Goal: Use online tool/utility: Use online tool/utility

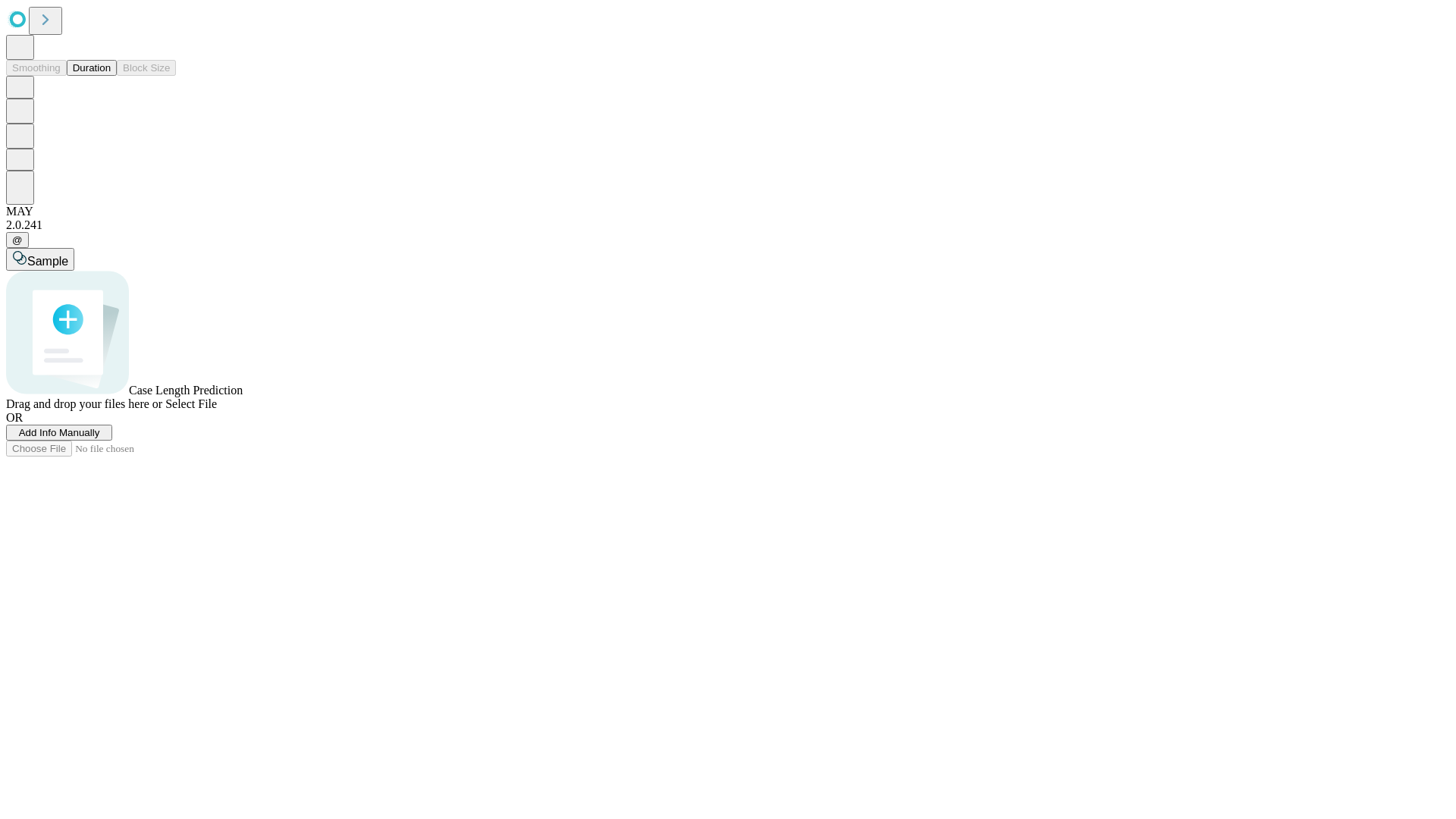
click at [110, 76] on button "Duration" at bounding box center [92, 68] width 50 height 16
click at [217, 410] on span "Select File" at bounding box center [191, 403] width 52 height 13
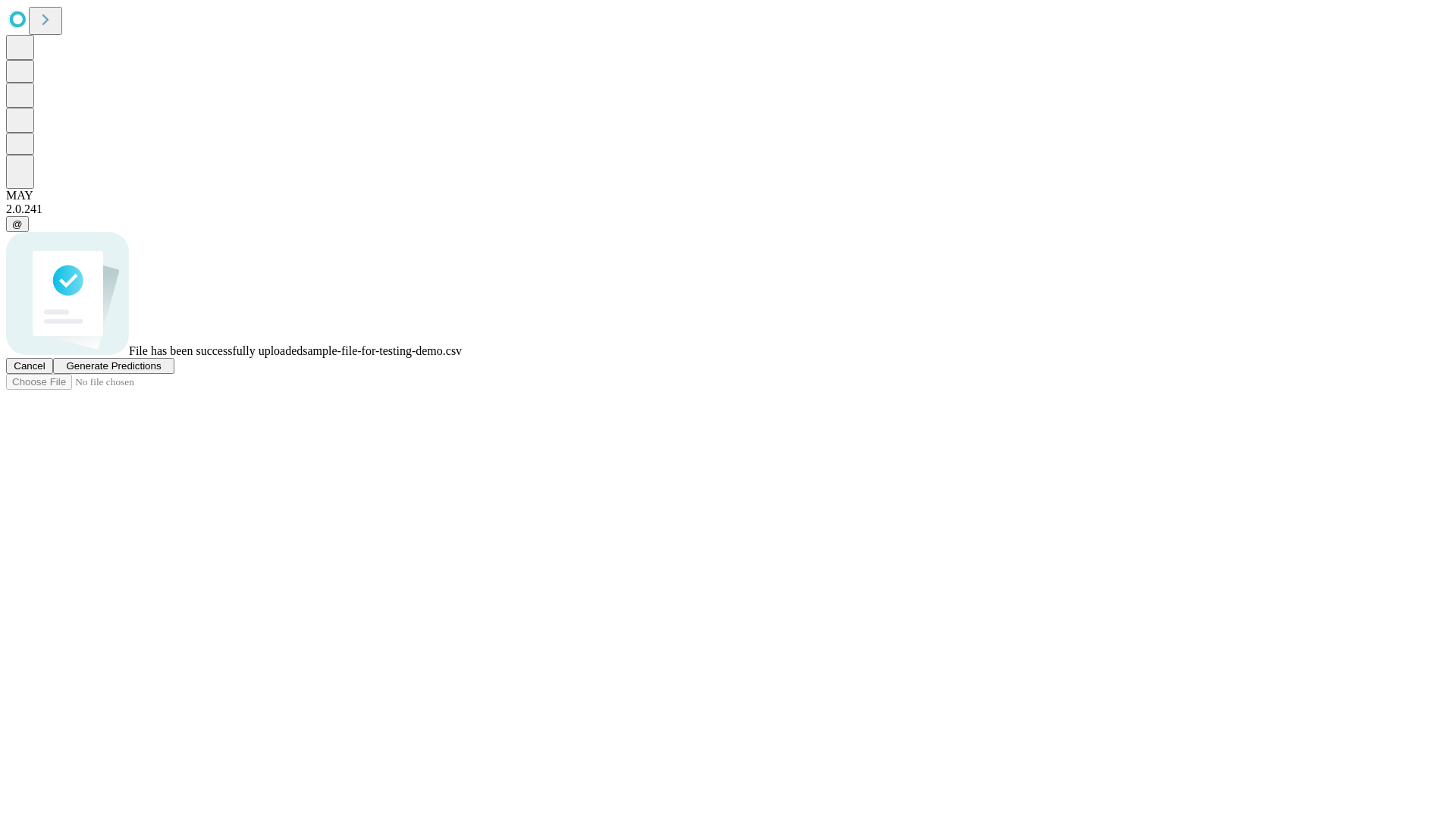
click at [161, 371] on span "Generate Predictions" at bounding box center [114, 366] width 95 height 11
